Goal: Task Accomplishment & Management: Manage account settings

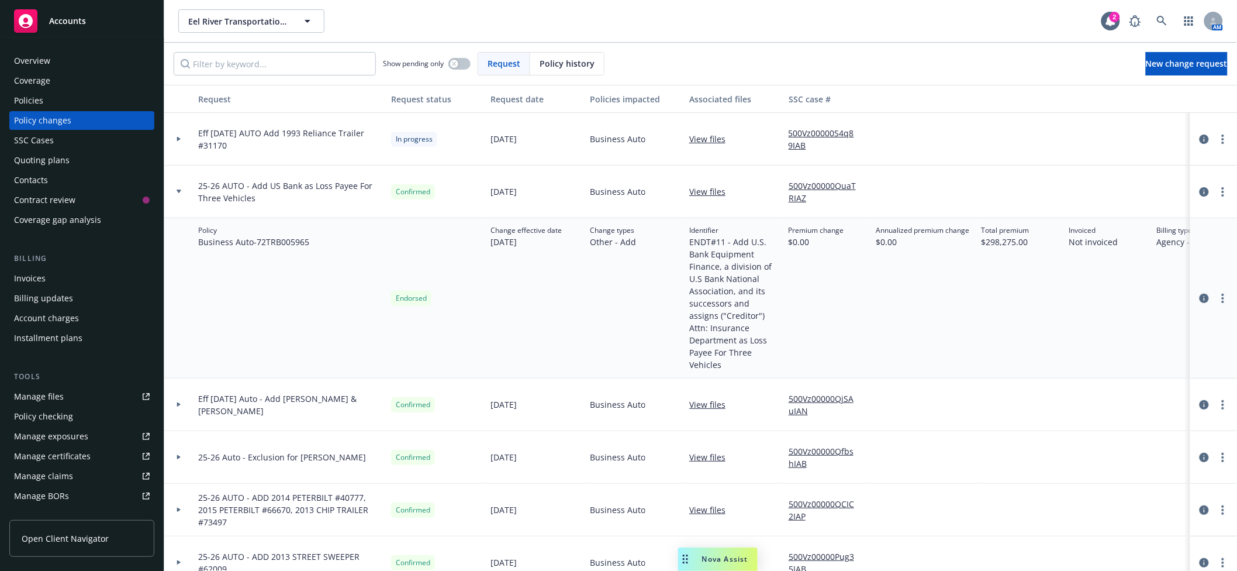
click at [62, 165] on div "Quoting plans" at bounding box center [42, 160] width 56 height 19
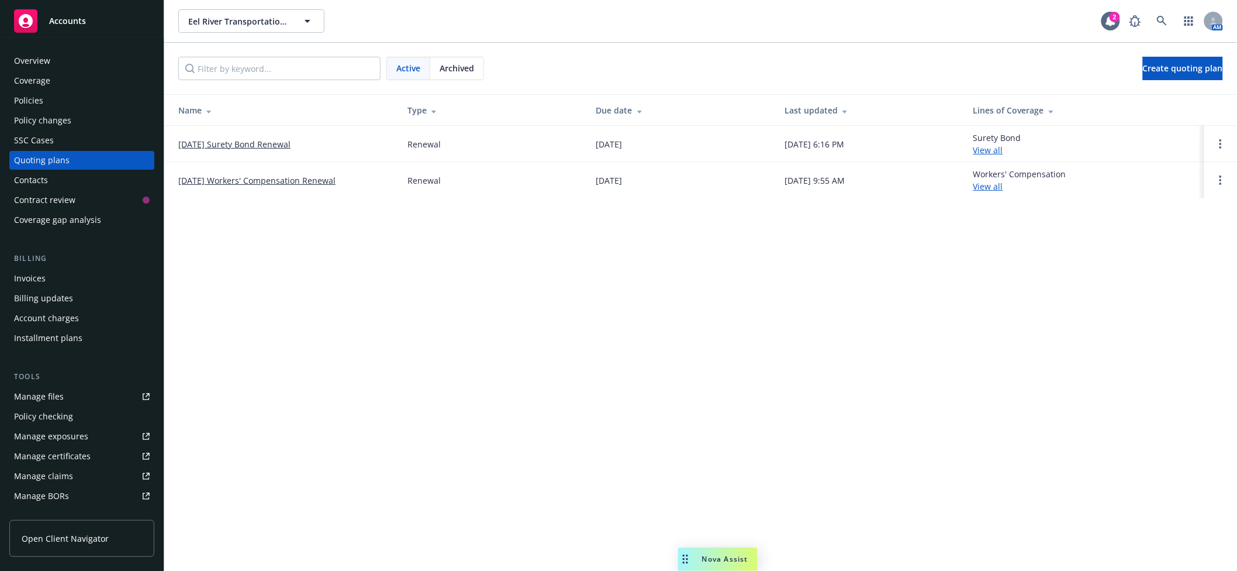
click at [320, 181] on link "[DATE] Workers' Compensation Renewal" at bounding box center [256, 180] width 157 height 12
